Goal: Check status: Check status

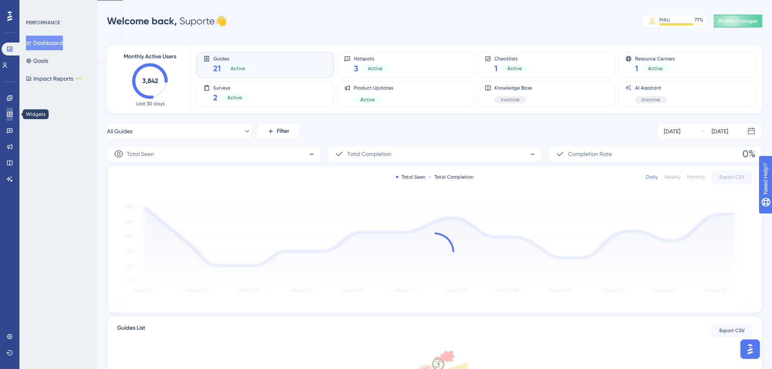
click at [8, 115] on icon at bounding box center [9, 114] width 5 height 5
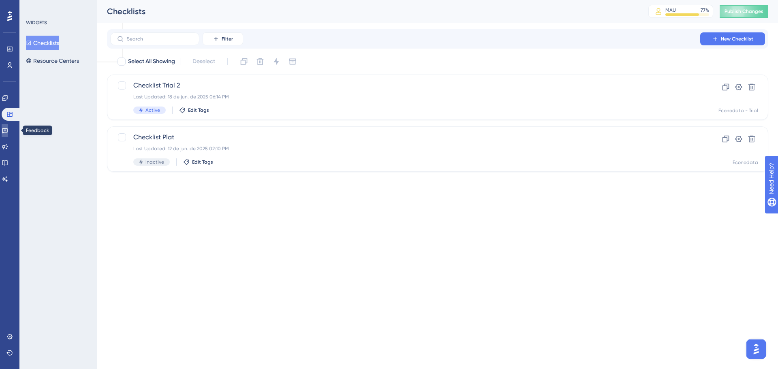
click at [8, 129] on icon at bounding box center [5, 130] width 6 height 6
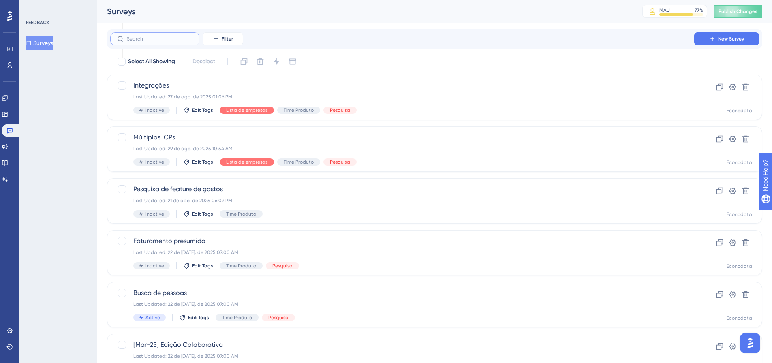
click at [151, 38] on input "text" at bounding box center [160, 39] width 66 height 6
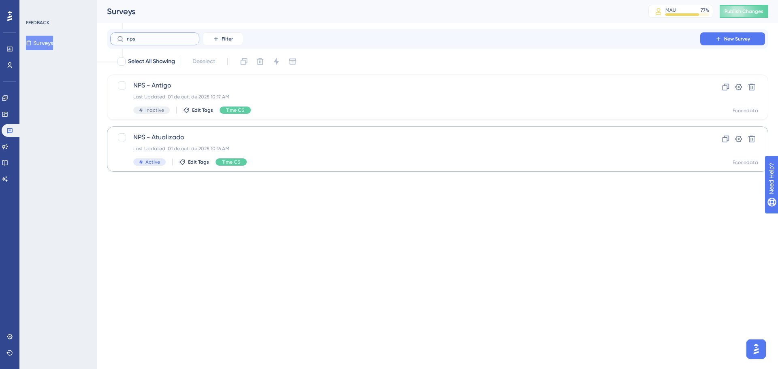
type input "nps"
click at [319, 148] on div "Last Updated: 01 de out. de 2025 10:16 AM" at bounding box center [405, 148] width 544 height 6
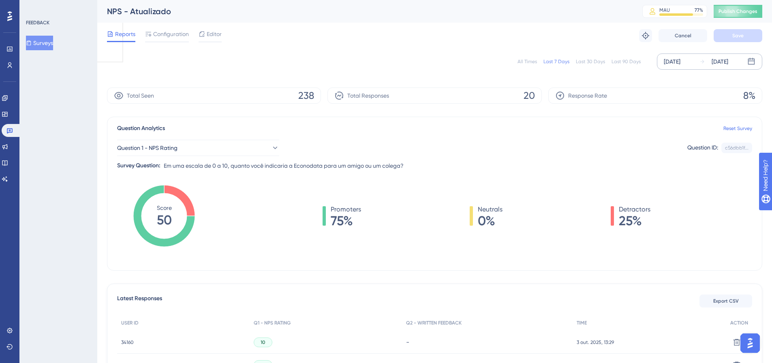
click at [680, 62] on div "[DATE]" at bounding box center [672, 62] width 17 height 10
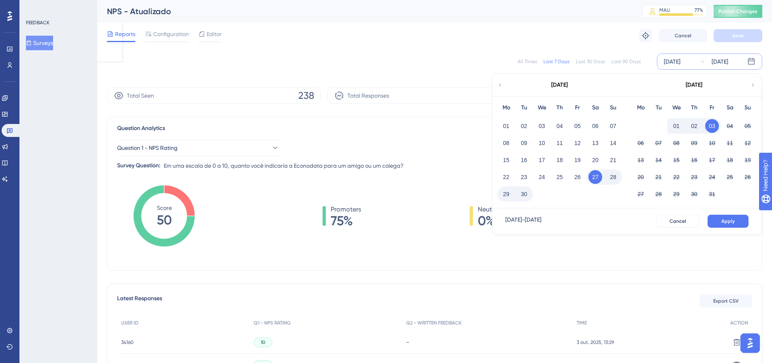
click at [611, 175] on button "28" at bounding box center [613, 177] width 14 height 14
click at [712, 125] on button "03" at bounding box center [712, 126] width 14 height 14
click at [723, 222] on span "Apply" at bounding box center [727, 221] width 13 height 6
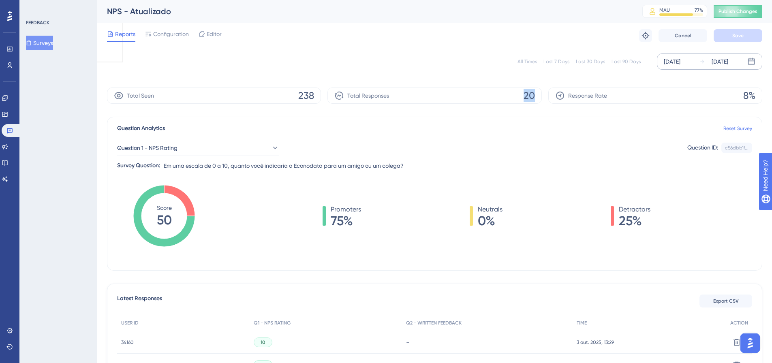
drag, startPoint x: 516, startPoint y: 97, endPoint x: 542, endPoint y: 97, distance: 25.9
click at [542, 97] on div "Total Seen 238 Total Responses 20 Response Rate 8%" at bounding box center [434, 96] width 655 height 16
click at [526, 92] on span "20" at bounding box center [529, 95] width 11 height 13
